Goal: Communication & Community: Answer question/provide support

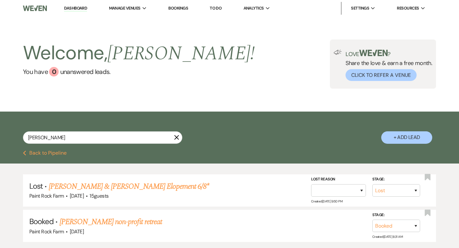
select select "8"
click at [75, 9] on link "Dashboard" at bounding box center [75, 8] width 23 height 6
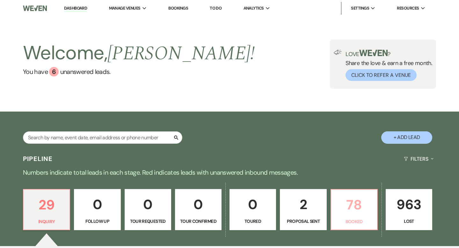
click at [358, 204] on p "78" at bounding box center [354, 204] width 38 height 21
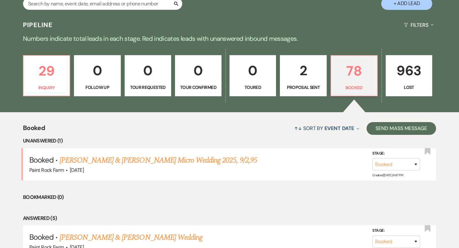
scroll to position [140, 0]
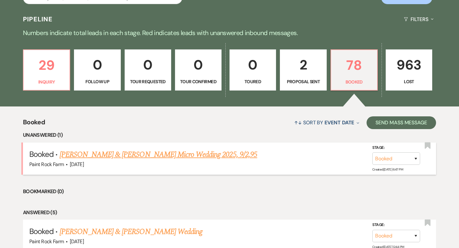
click at [194, 156] on link "William McSwain II & Meredith Bridges's Micro Wedding 2025, 9/2,95" at bounding box center [159, 154] width 198 height 11
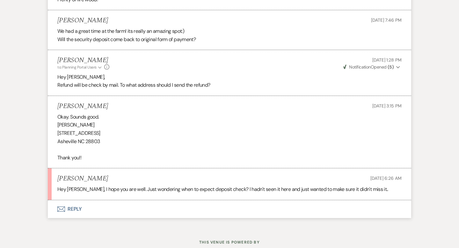
scroll to position [2278, 0]
click at [77, 219] on button "Envelope Reply" at bounding box center [229, 210] width 363 height 18
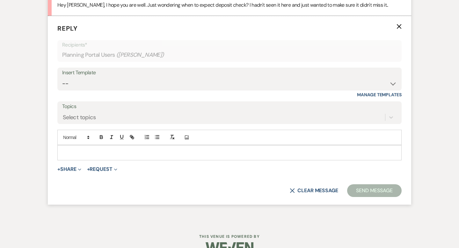
scroll to position [2466, 0]
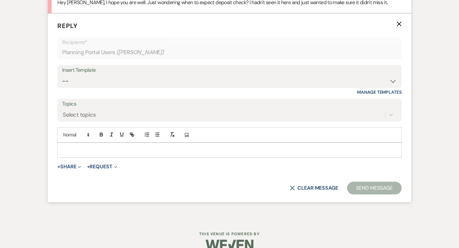
click at [70, 154] on p at bounding box center [229, 150] width 334 height 7
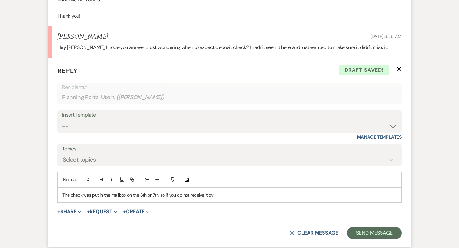
scroll to position [2424, 0]
